Goal: Check status: Check status

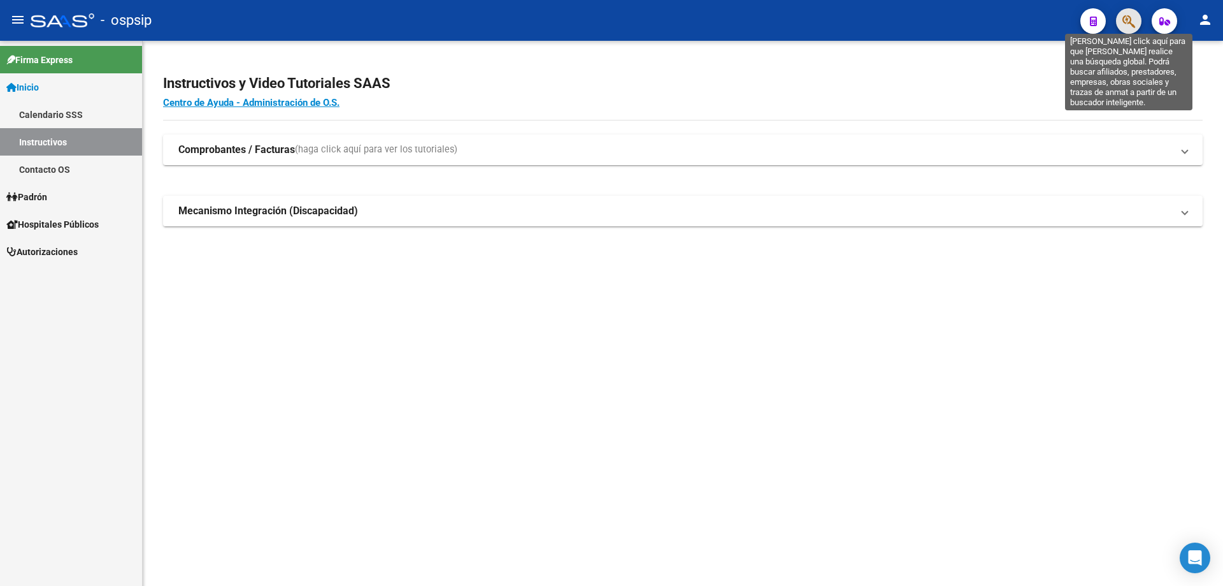
click at [1127, 22] on icon "button" at bounding box center [1129, 21] width 13 height 15
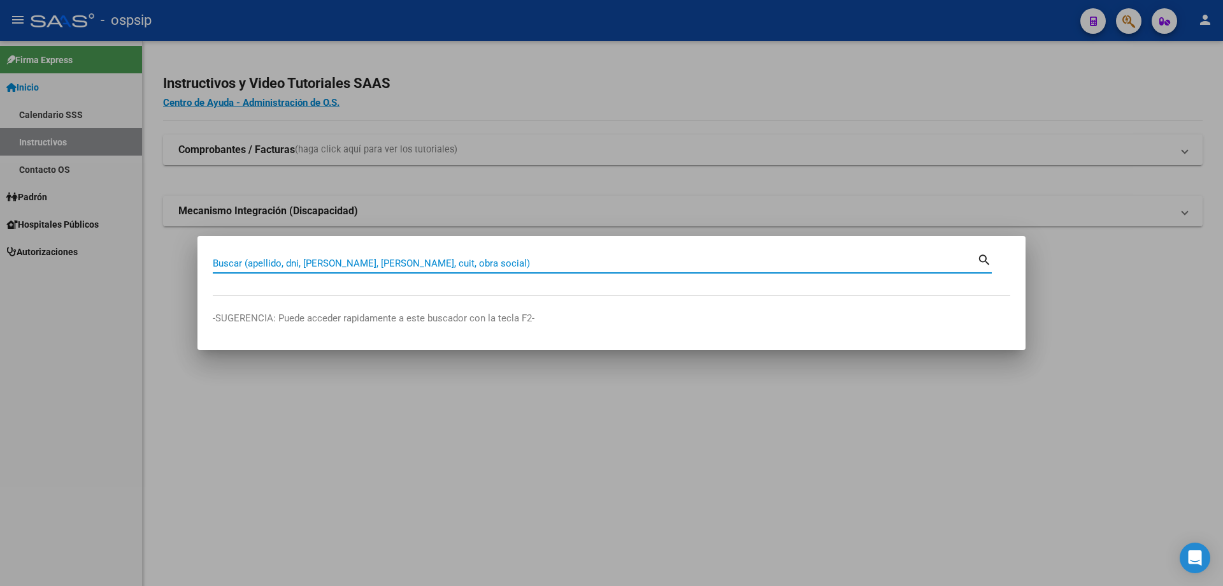
click at [765, 257] on input "Buscar (apellido, dni, [PERSON_NAME], [PERSON_NAME], cuit, obra social)" at bounding box center [595, 262] width 765 height 11
click at [723, 268] on input "Buscar (apellido, dni, [PERSON_NAME], [PERSON_NAME], cuit, obra social)" at bounding box center [595, 262] width 765 height 11
click at [616, 259] on input "Buscar (apellido, dni, [PERSON_NAME], [PERSON_NAME], cuit, obra social)" at bounding box center [595, 262] width 765 height 11
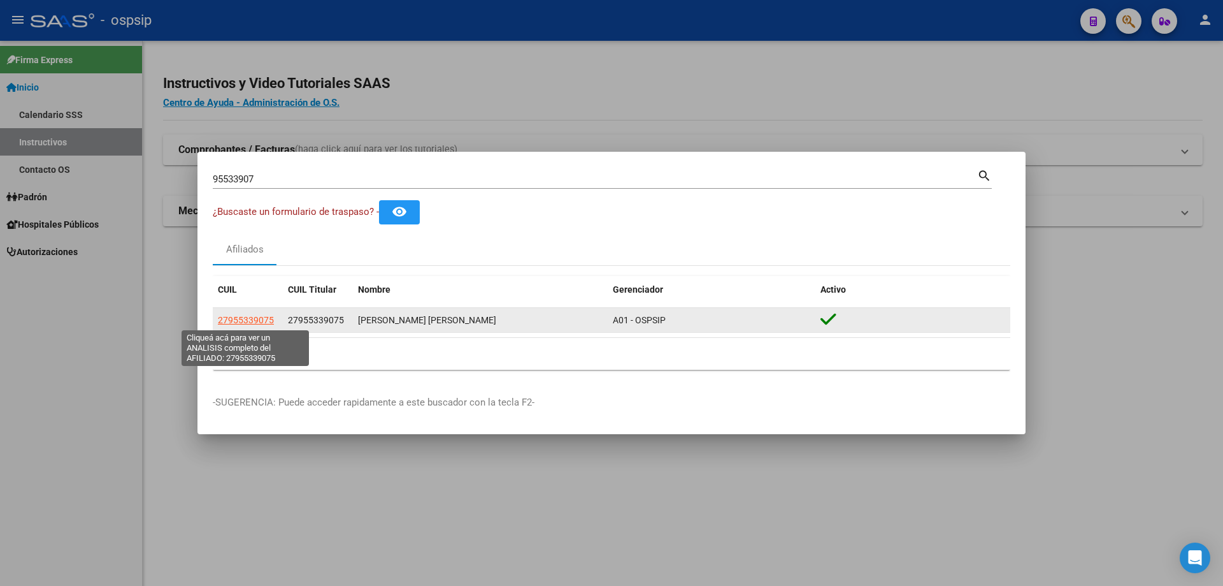
click at [255, 317] on span "27955339075" at bounding box center [246, 320] width 56 height 10
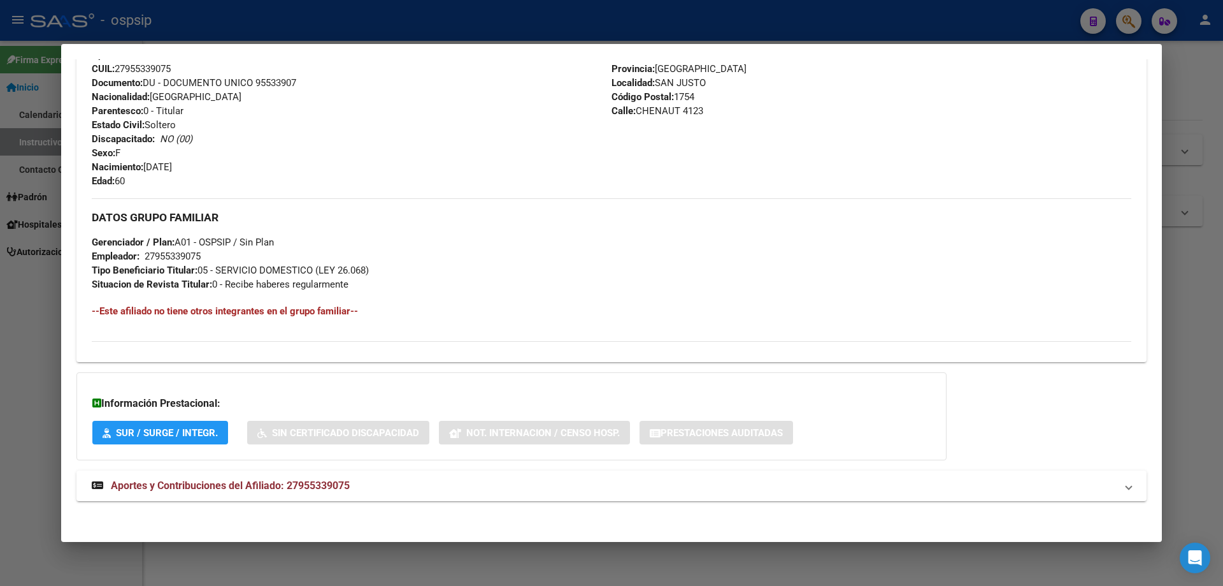
scroll to position [474, 0]
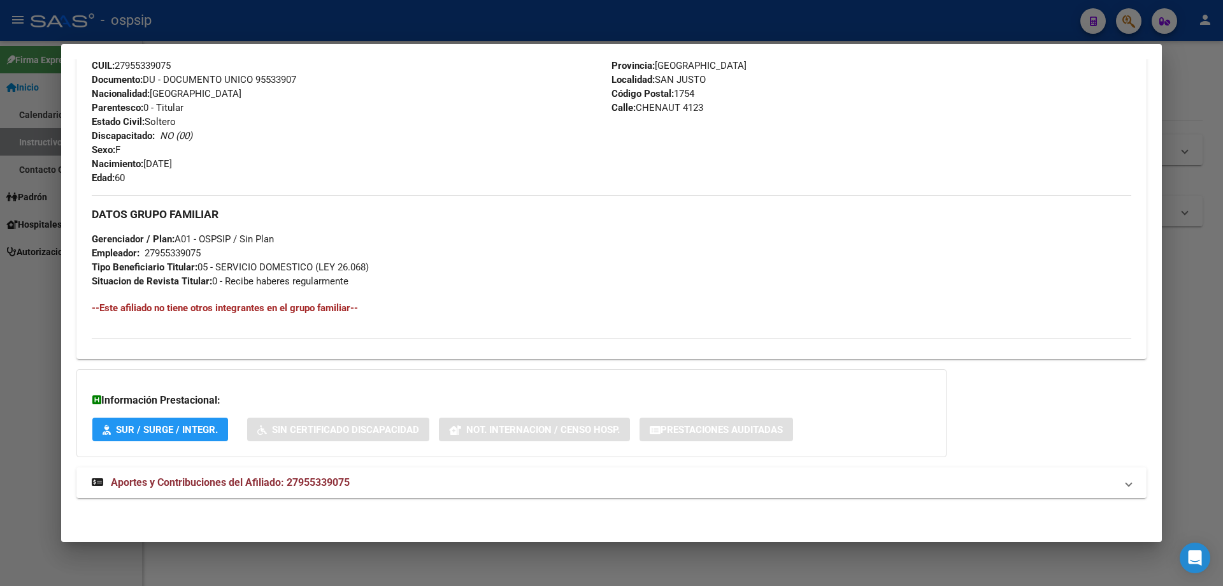
click at [248, 478] on span "Aportes y Contribuciones del Afiliado: 27955339075" at bounding box center [230, 482] width 239 height 12
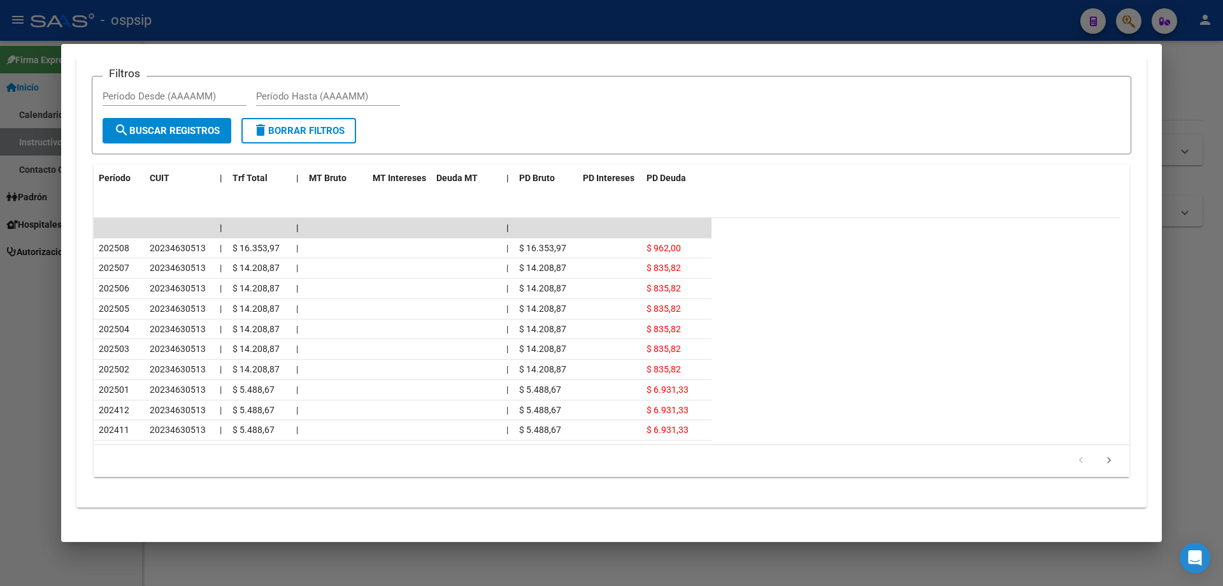
scroll to position [1046, 0]
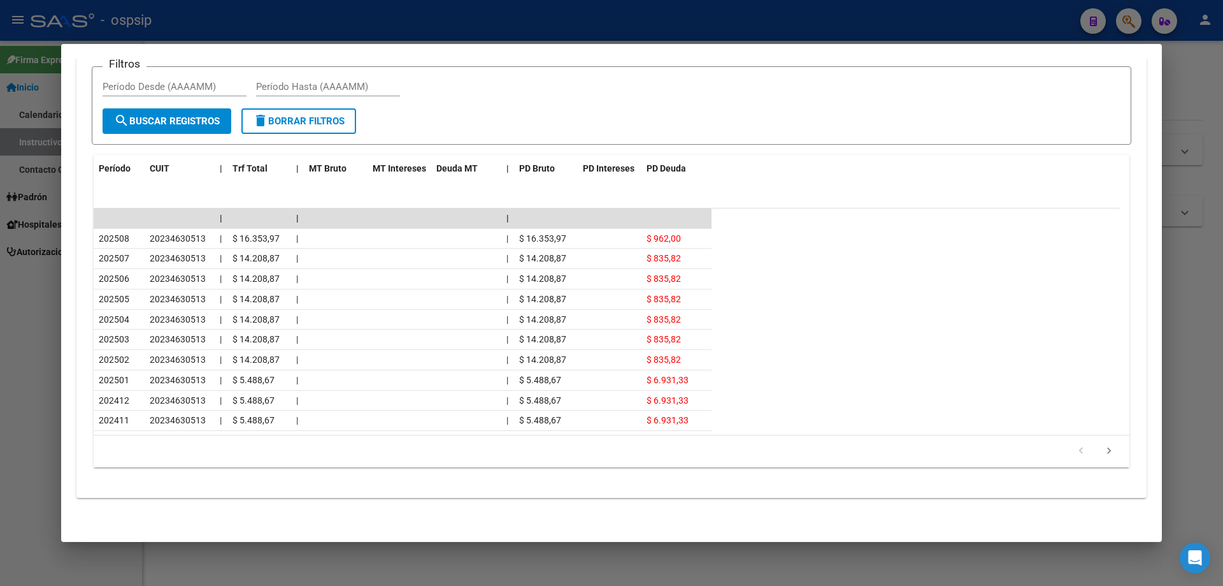
click at [1216, 323] on div at bounding box center [611, 293] width 1223 height 586
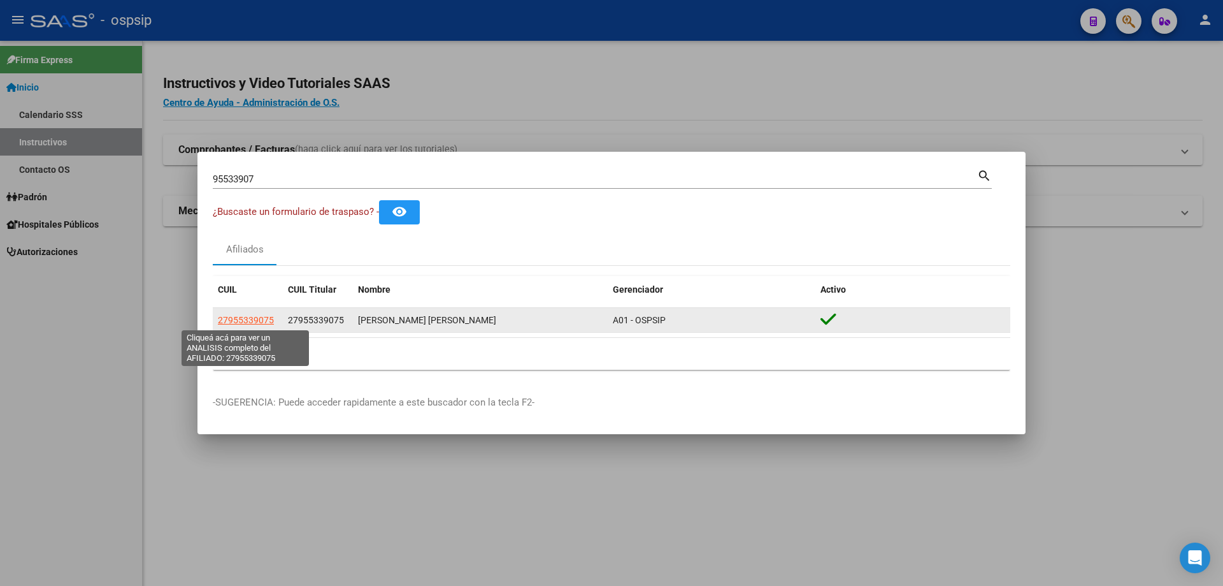
click at [252, 319] on span "27955339075" at bounding box center [246, 320] width 56 height 10
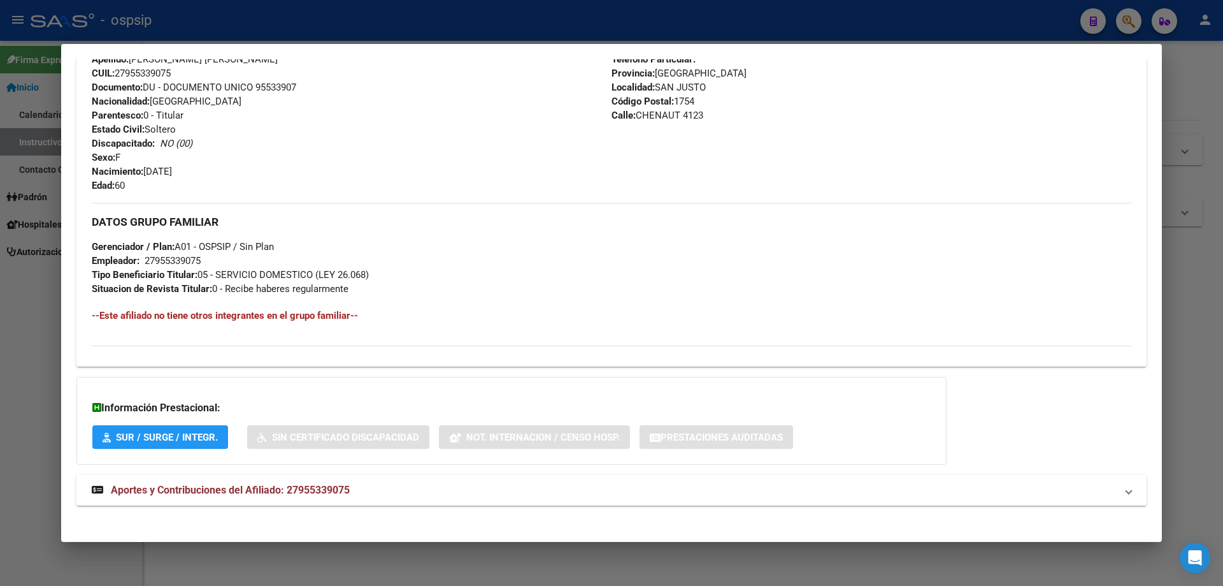
scroll to position [474, 0]
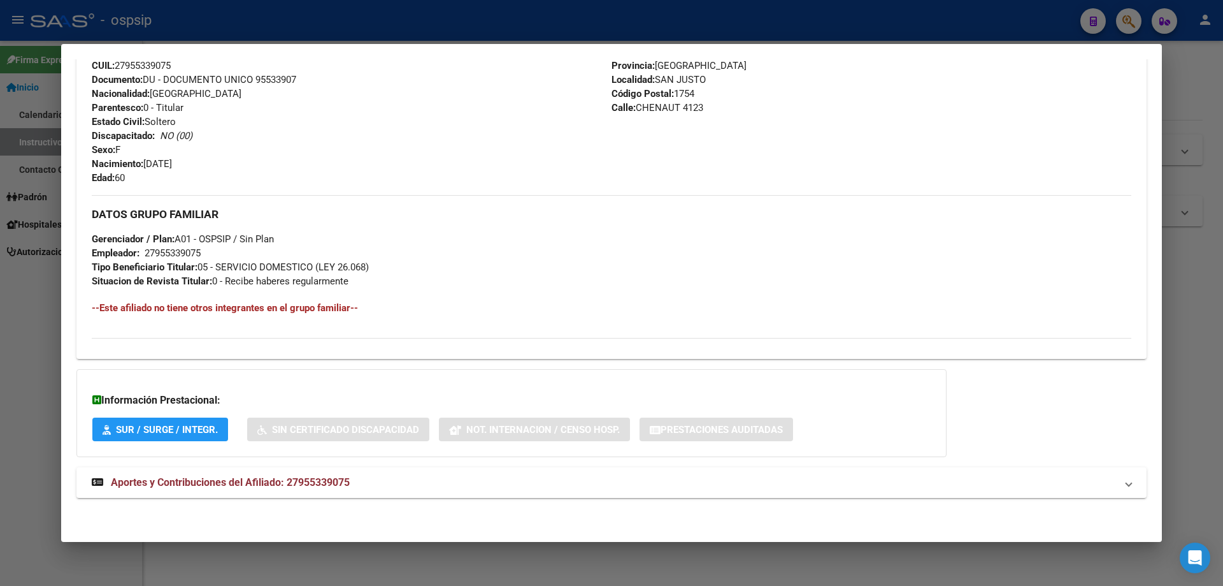
click at [559, 572] on div at bounding box center [611, 293] width 1223 height 586
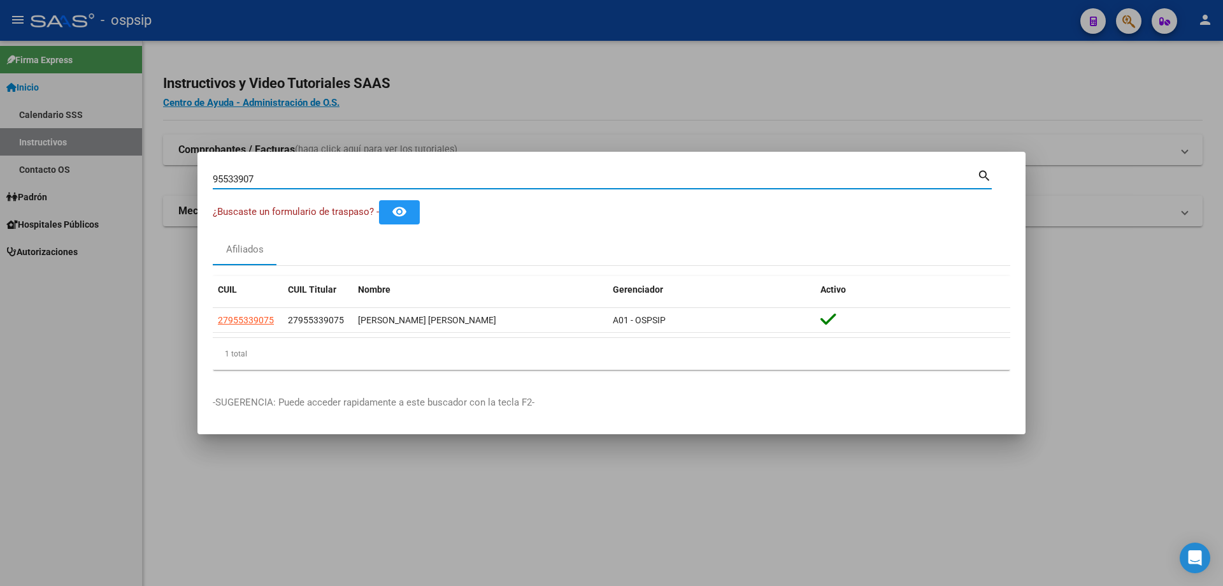
click at [342, 173] on input "95533907" at bounding box center [595, 178] width 765 height 11
type input "9"
type input "14503684"
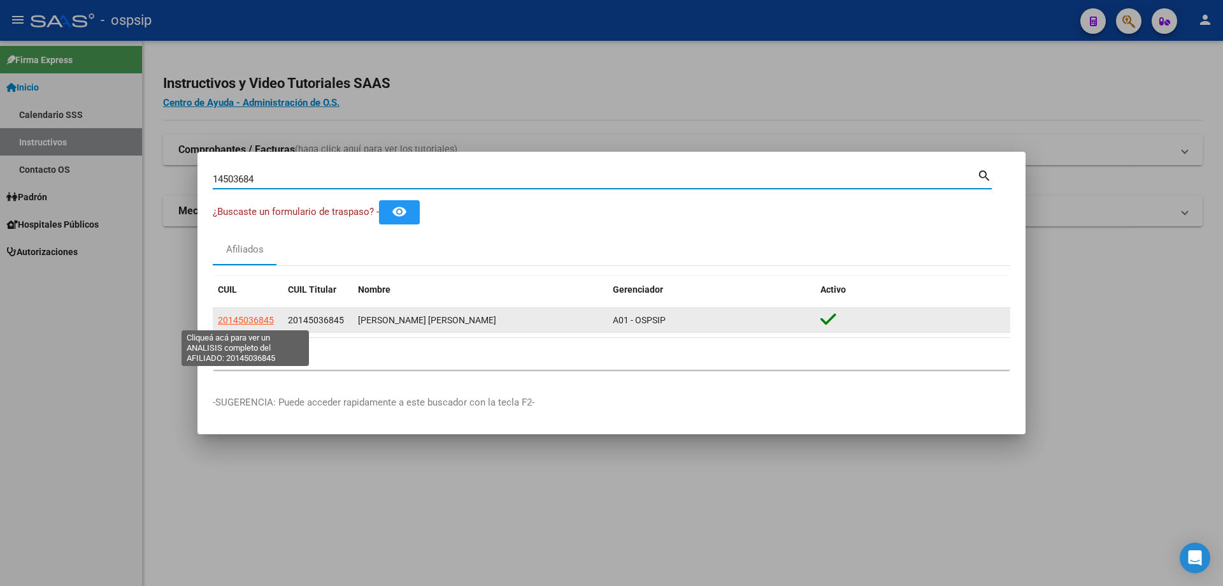
click at [264, 321] on span "20145036845" at bounding box center [246, 320] width 56 height 10
type textarea "20145036845"
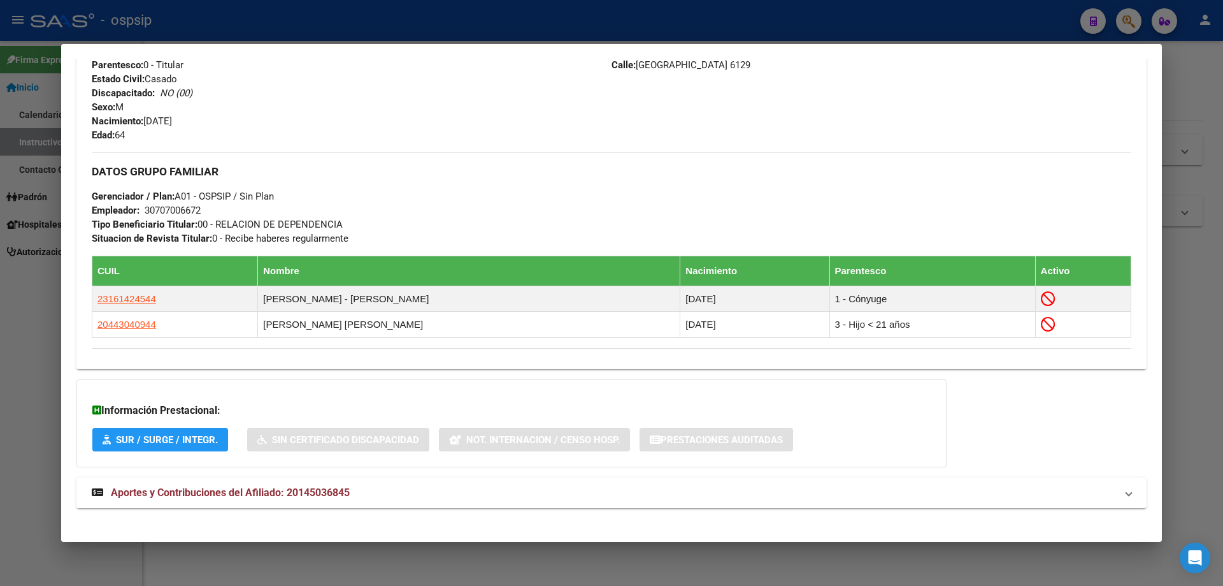
scroll to position [527, 0]
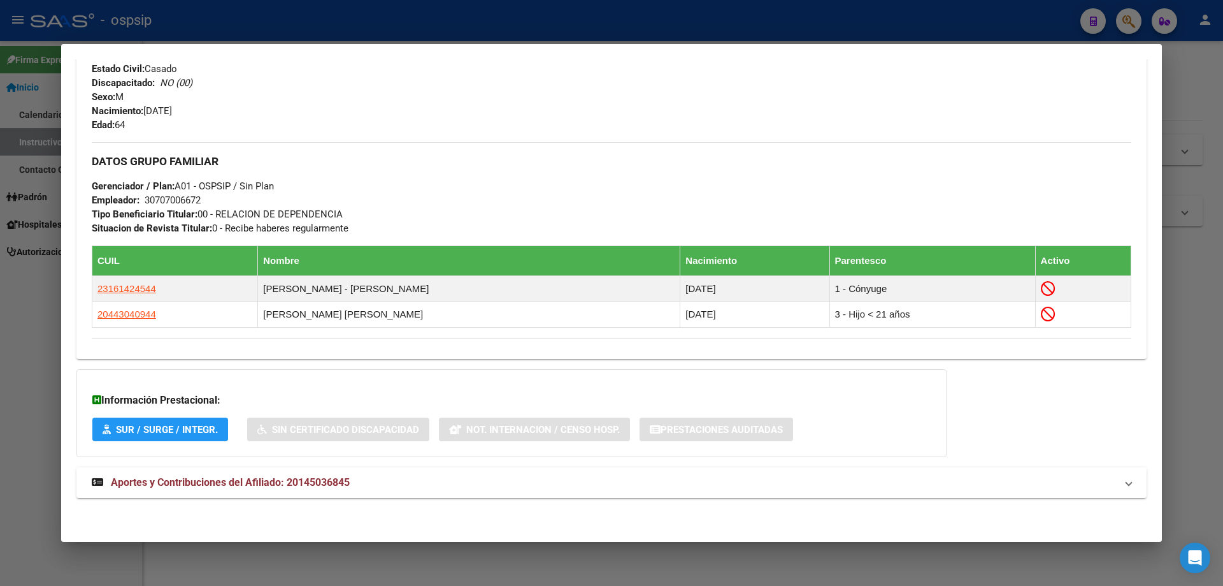
click at [217, 478] on span "Aportes y Contribuciones del Afiliado: 20145036845" at bounding box center [230, 482] width 239 height 12
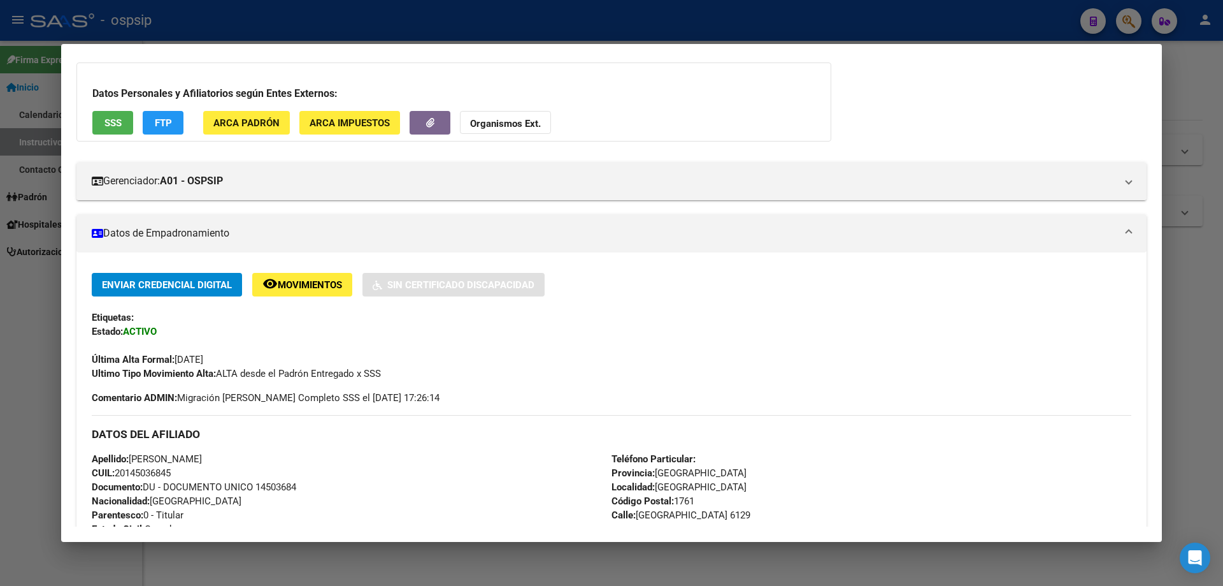
scroll to position [64, 0]
